Goal: Navigation & Orientation: Find specific page/section

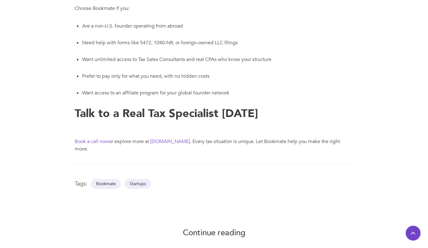
click at [157, 140] on link "[DOMAIN_NAME]" at bounding box center [170, 141] width 40 height 7
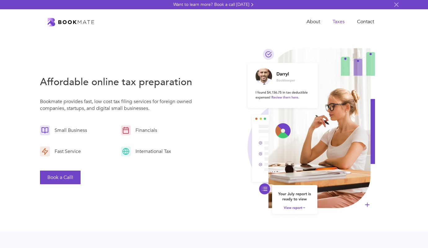
click at [334, 20] on link "Taxes" at bounding box center [339, 22] width 25 height 13
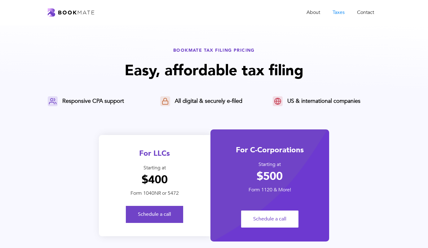
drag, startPoint x: 177, startPoint y: 98, endPoint x: 231, endPoint y: 58, distance: 67.3
click at [178, 98] on div "All digital & securely e-filed" at bounding box center [209, 101] width 68 height 7
